Goal: Task Accomplishment & Management: Complete application form

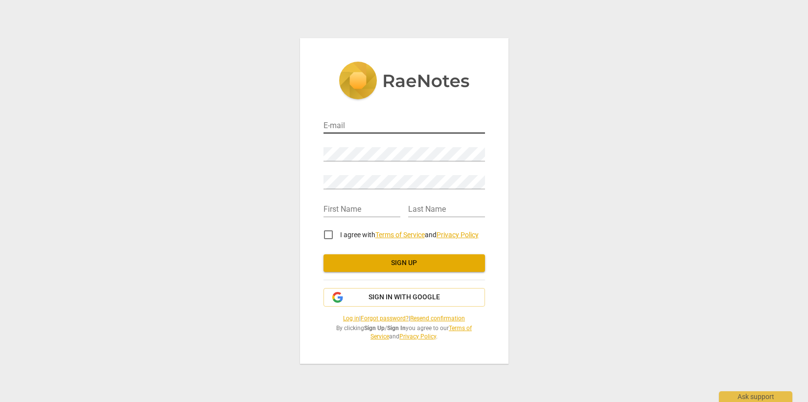
click at [429, 122] on input "email" at bounding box center [405, 126] width 162 height 14
type input "[PERSON_NAME][EMAIL_ADDRESS][DOMAIN_NAME]"
type input "[PERSON_NAME]"
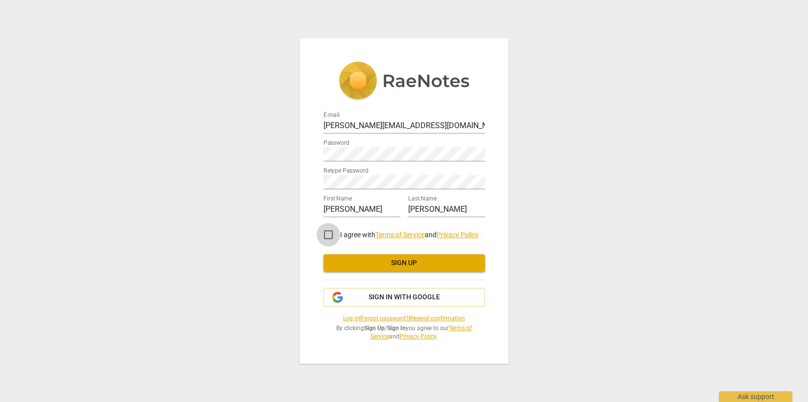
click at [328, 236] on input "I agree with Terms of Service and Privacy Policy" at bounding box center [328, 234] width 23 height 23
checkbox input "true"
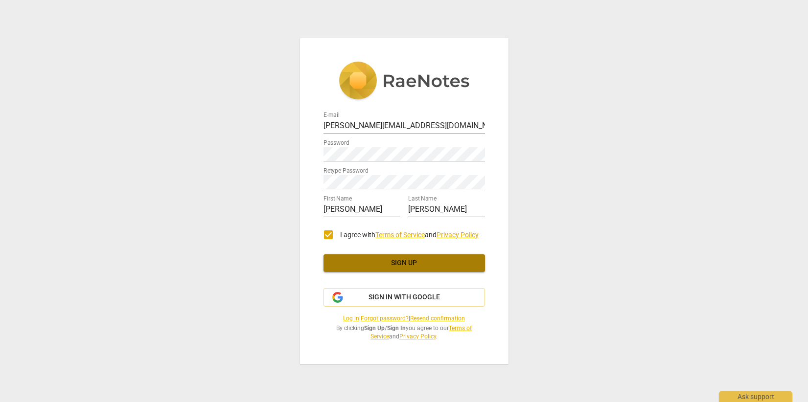
click at [383, 263] on span "Sign up" at bounding box center [404, 263] width 146 height 10
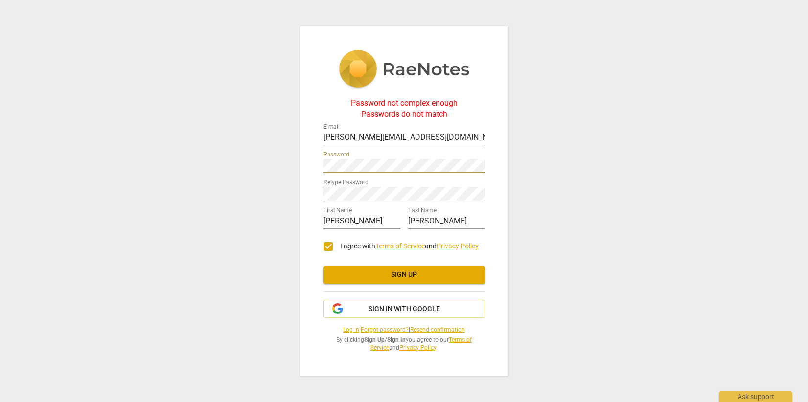
click at [310, 163] on div "Password not complex enough Passwords do not match E-mail Galen@KilnGlobalCoach…" at bounding box center [404, 200] width 209 height 349
click at [279, 177] on div "Password not complex enough Passwords do not match E-mail Galen@KilnGlobalCoach…" at bounding box center [404, 201] width 808 height 402
click at [422, 276] on span "Sign up" at bounding box center [404, 275] width 146 height 10
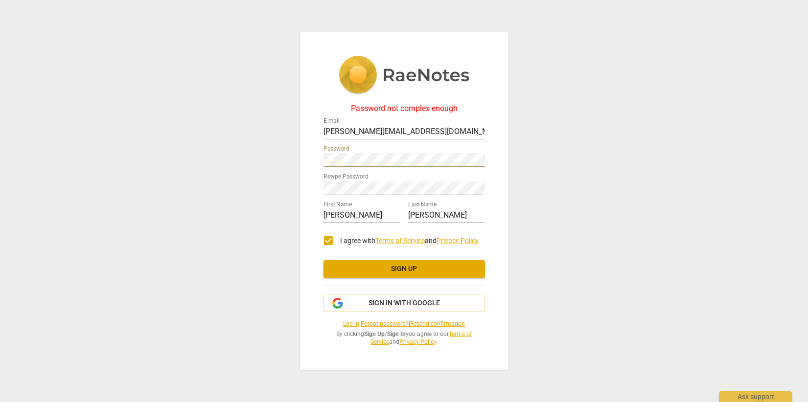
click at [303, 146] on div "Password not complex enough E-mail Galen@KilnGlobalCoaching.com Password Retype…" at bounding box center [404, 201] width 209 height 338
click at [285, 178] on div "Password not complex enough E-mail Galen@KilnGlobalCoaching.com Password Retype…" at bounding box center [404, 201] width 808 height 402
click at [380, 267] on span "Sign up" at bounding box center [404, 269] width 146 height 10
click at [302, 152] on div "Password not complex enough E-mail Galen@KilnGlobalCoaching.com Password Retype…" at bounding box center [404, 201] width 209 height 338
click at [324, 176] on div "Retype Password" at bounding box center [405, 184] width 162 height 22
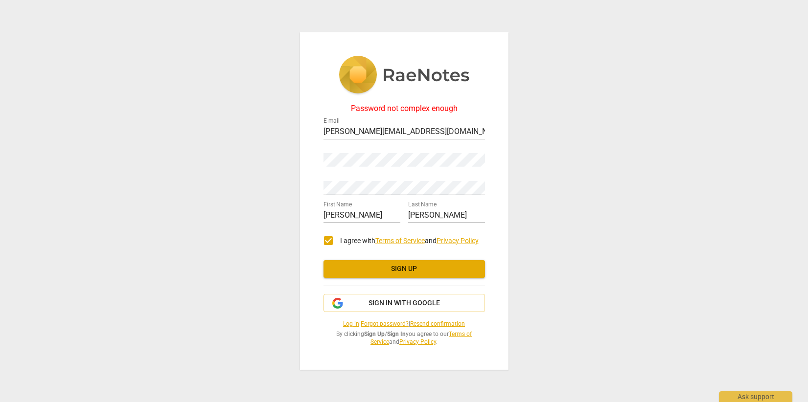
click at [372, 207] on div "First Name Galen" at bounding box center [362, 212] width 77 height 22
click at [284, 150] on div "Password not complex enough E-mail Galen@KilnGlobalCoaching.com Password Retype…" at bounding box center [404, 201] width 808 height 402
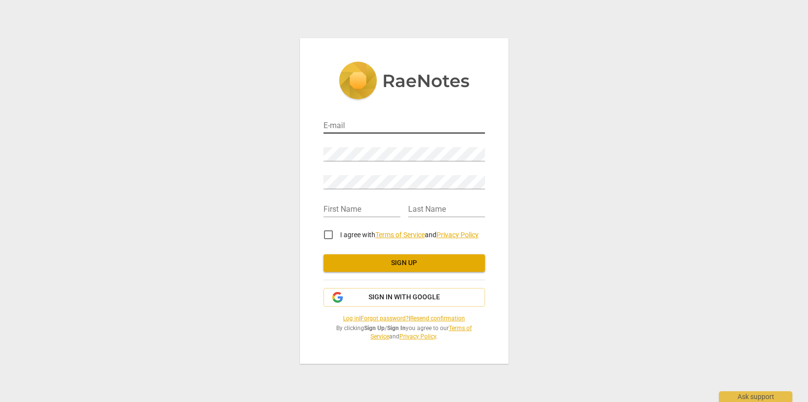
click at [406, 130] on input "email" at bounding box center [405, 126] width 162 height 14
type input "[PERSON_NAME][EMAIL_ADDRESS][DOMAIN_NAME]"
type input "[PERSON_NAME]"
type input "Bingham"
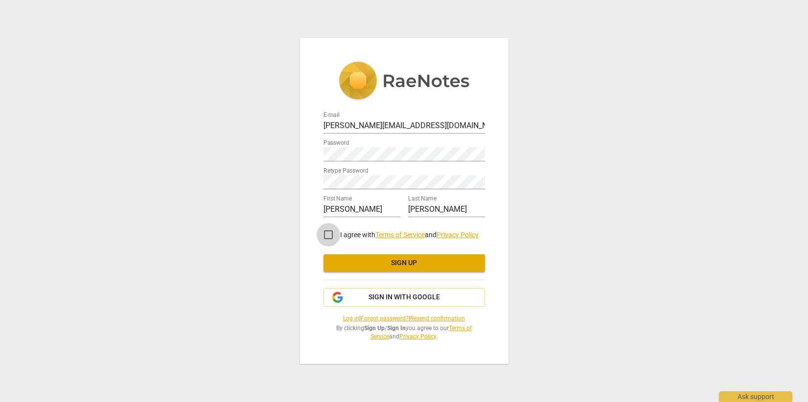
click at [330, 233] on input "I agree with Terms of Service and Privacy Policy" at bounding box center [328, 234] width 23 height 23
checkbox input "true"
click at [408, 267] on span "Sign up" at bounding box center [404, 263] width 146 height 10
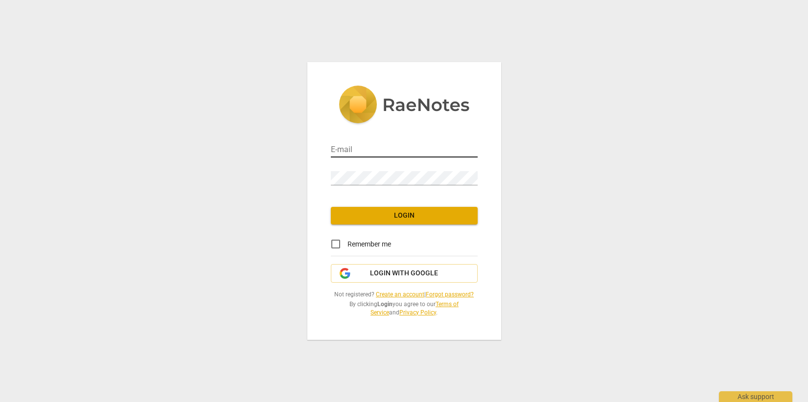
click at [417, 154] on input "email" at bounding box center [404, 150] width 147 height 14
type input "[PERSON_NAME][EMAIL_ADDRESS][DOMAIN_NAME]"
click at [336, 245] on input "Remember me" at bounding box center [335, 243] width 23 height 23
checkbox input "true"
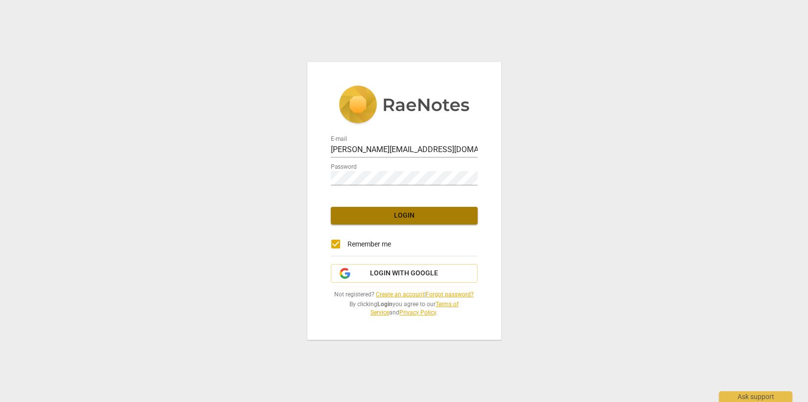
click at [383, 217] on span "Login" at bounding box center [404, 216] width 131 height 10
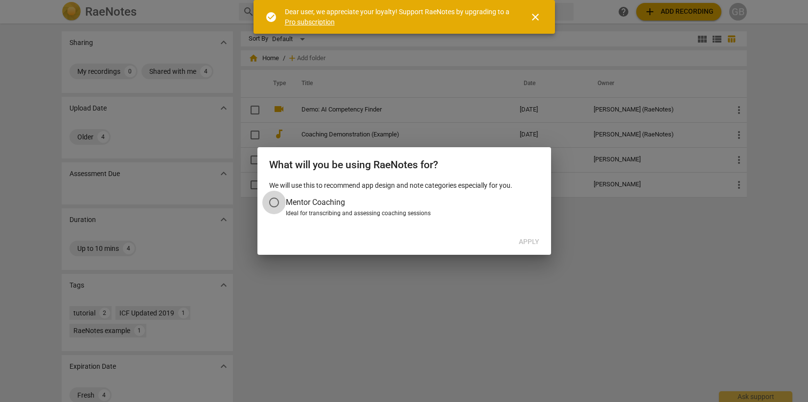
click at [275, 200] on input "Mentor Coaching" at bounding box center [273, 202] width 23 height 23
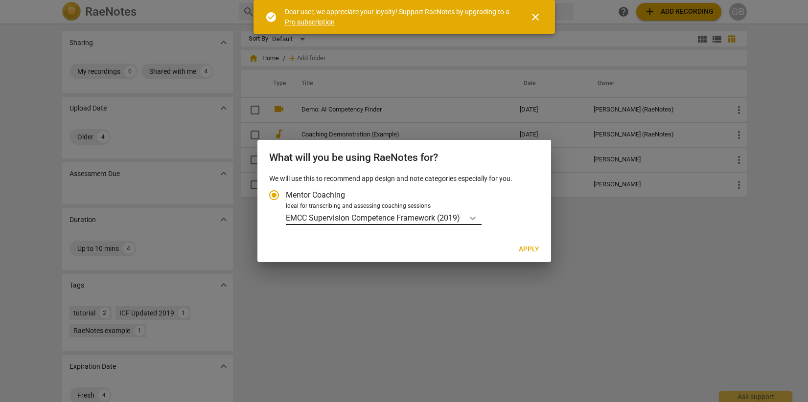
click at [472, 215] on icon "Account type" at bounding box center [473, 218] width 10 height 10
click at [0, 0] on input "Ideal for transcribing and assessing coaching sessions EMCC Supervision Compete…" at bounding box center [0, 0] width 0 height 0
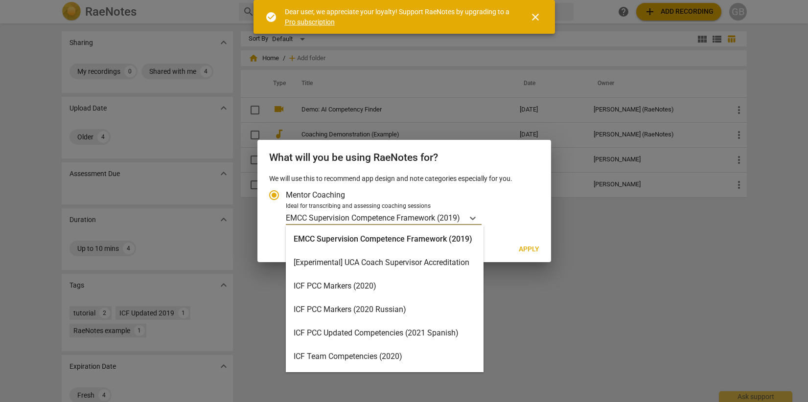
click at [450, 287] on div "ICF PCC Markers (2020)" at bounding box center [385, 286] width 198 height 23
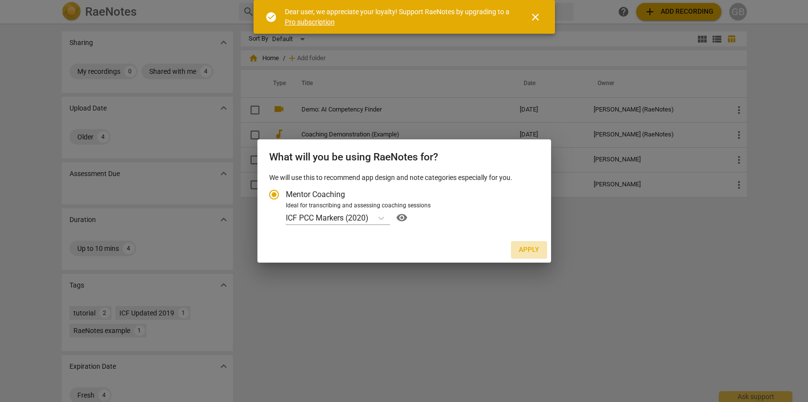
click at [528, 247] on span "Apply" at bounding box center [529, 250] width 21 height 10
radio input "false"
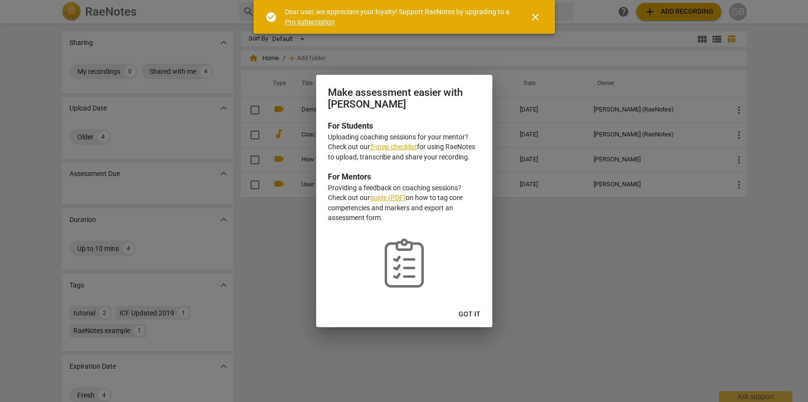
click at [476, 310] on span "Got it" at bounding box center [470, 315] width 22 height 10
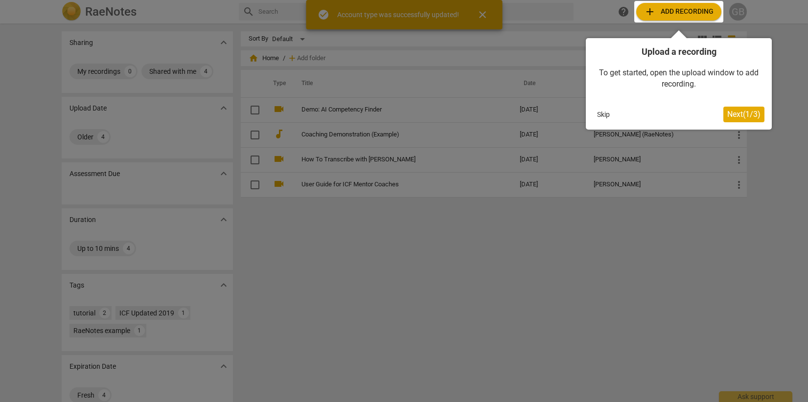
click at [738, 115] on span "Next ( 1 / 3 )" at bounding box center [743, 114] width 33 height 9
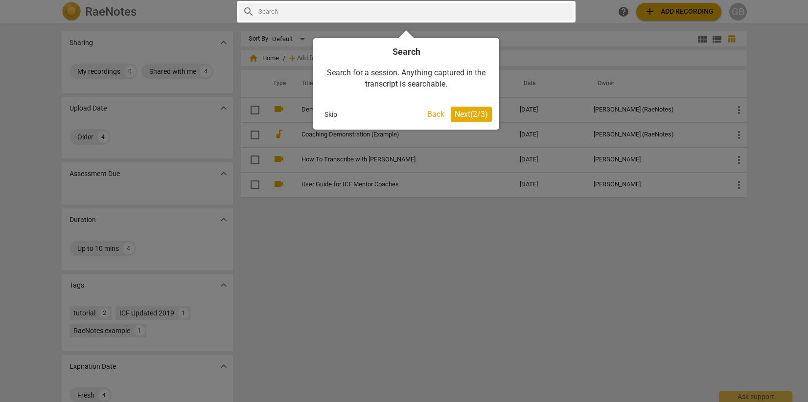
click at [469, 115] on span "Next ( 2 / 3 )" at bounding box center [471, 114] width 33 height 9
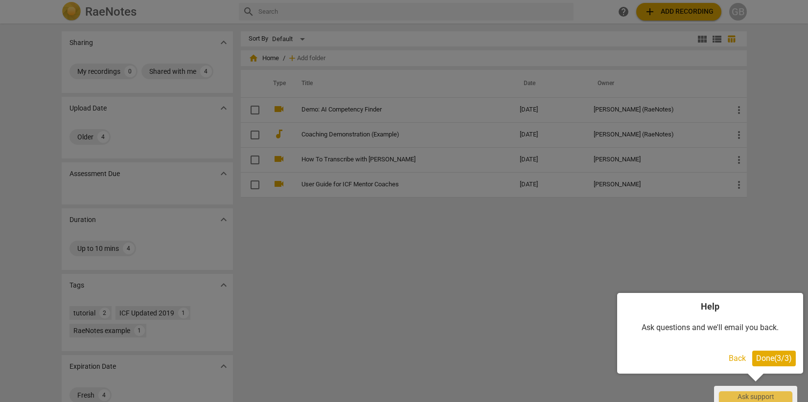
click at [783, 359] on span "Done ( 3 / 3 )" at bounding box center [774, 358] width 36 height 9
